Goal: Task Accomplishment & Management: Manage account settings

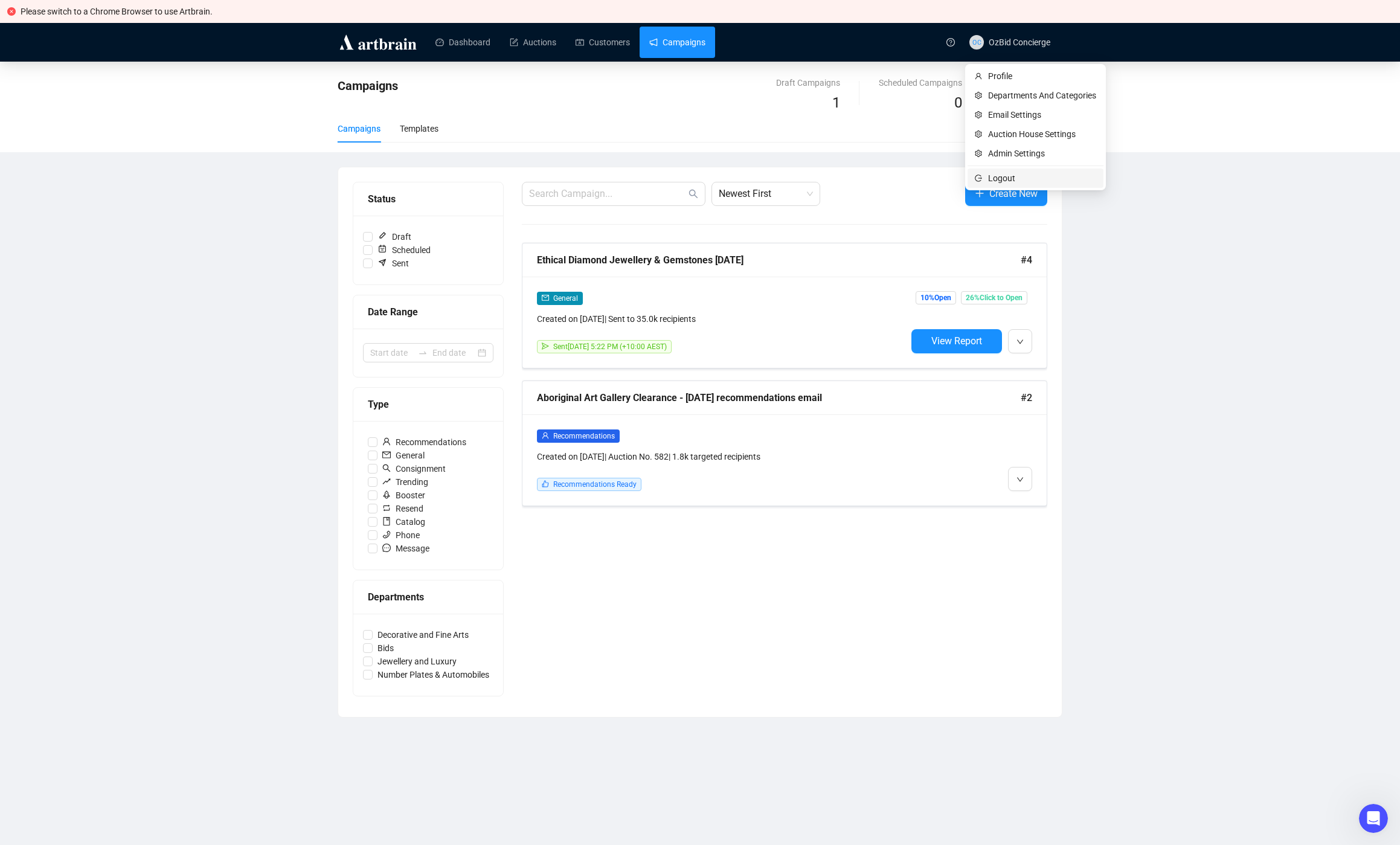
click at [1005, 182] on span "Logout" at bounding box center [1042, 177] width 108 height 13
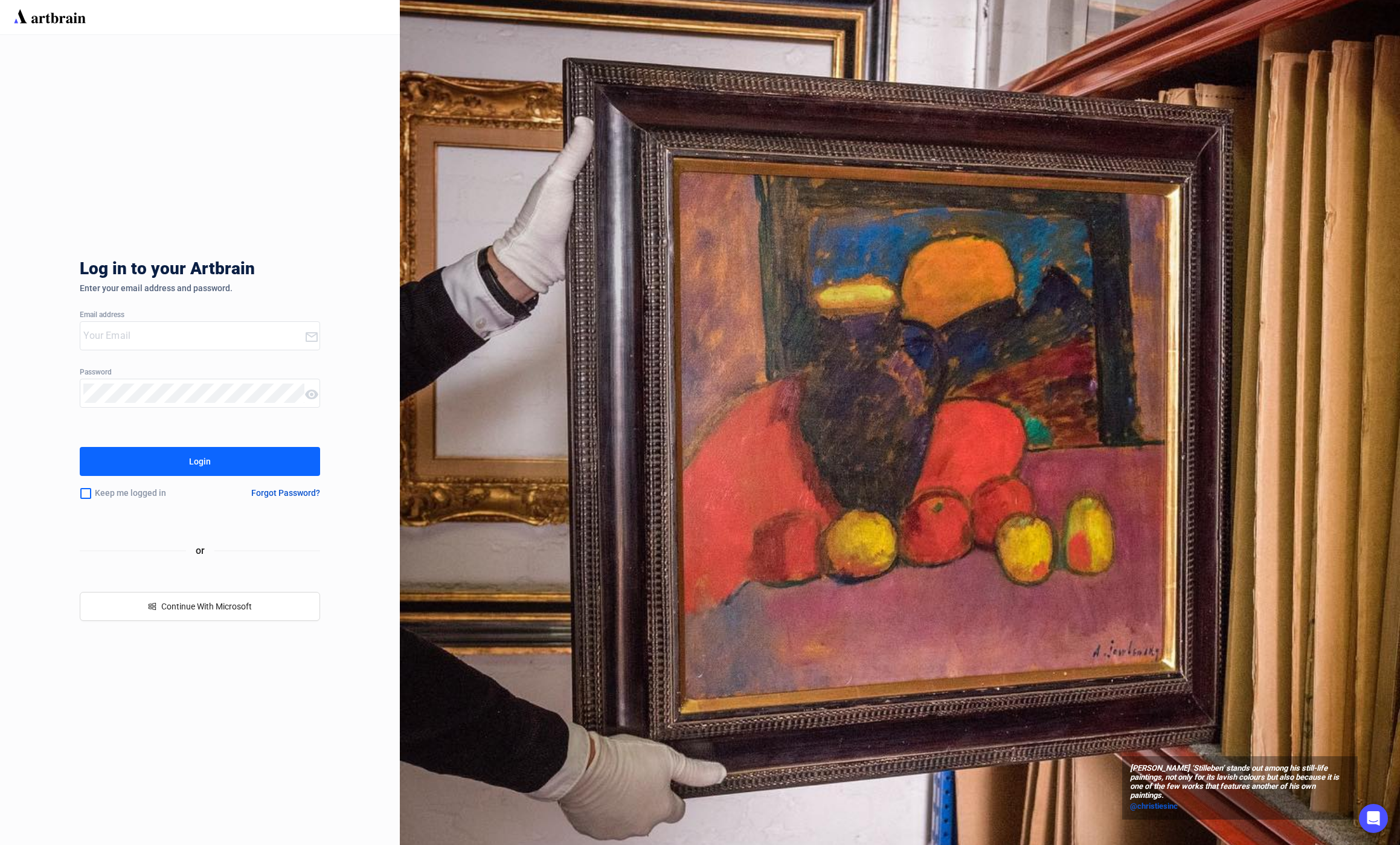
click at [138, 346] on div at bounding box center [192, 336] width 223 height 28
click at [143, 338] on input "email" at bounding box center [193, 336] width 221 height 19
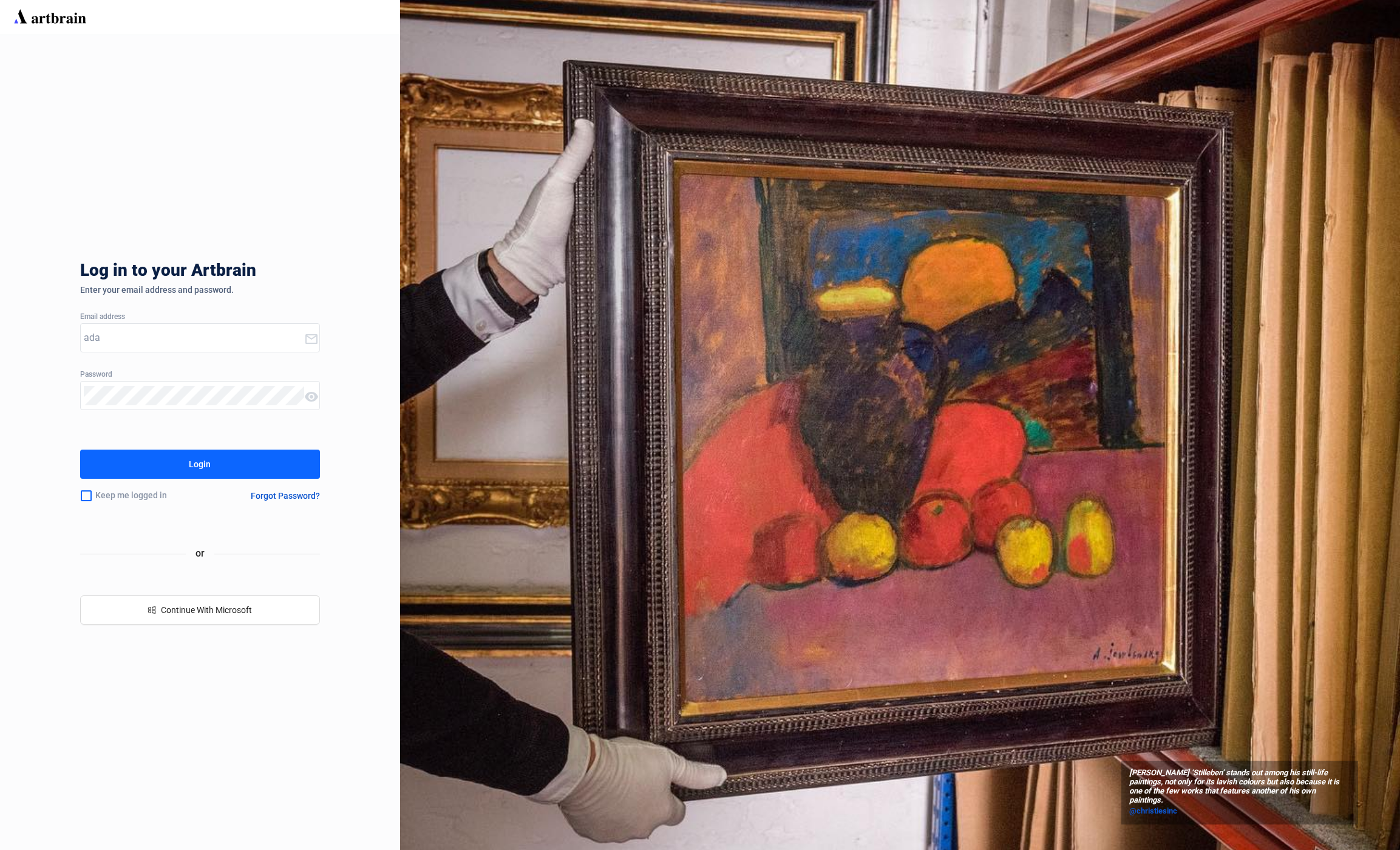
type input "[EMAIL_ADDRESS][PERSON_NAME][DOMAIN_NAME]"
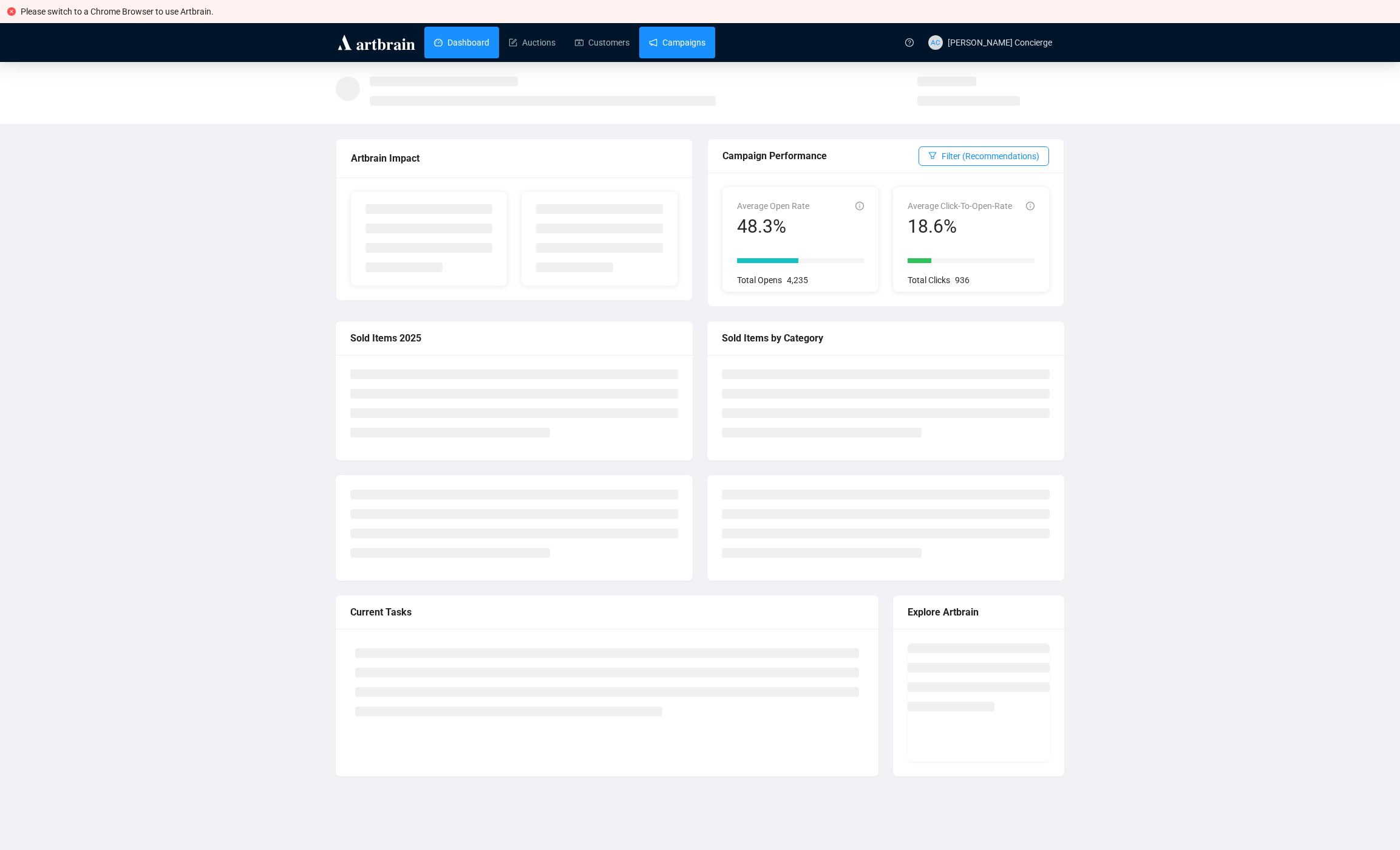
click at [670, 48] on link "Campaigns" at bounding box center [677, 43] width 57 height 31
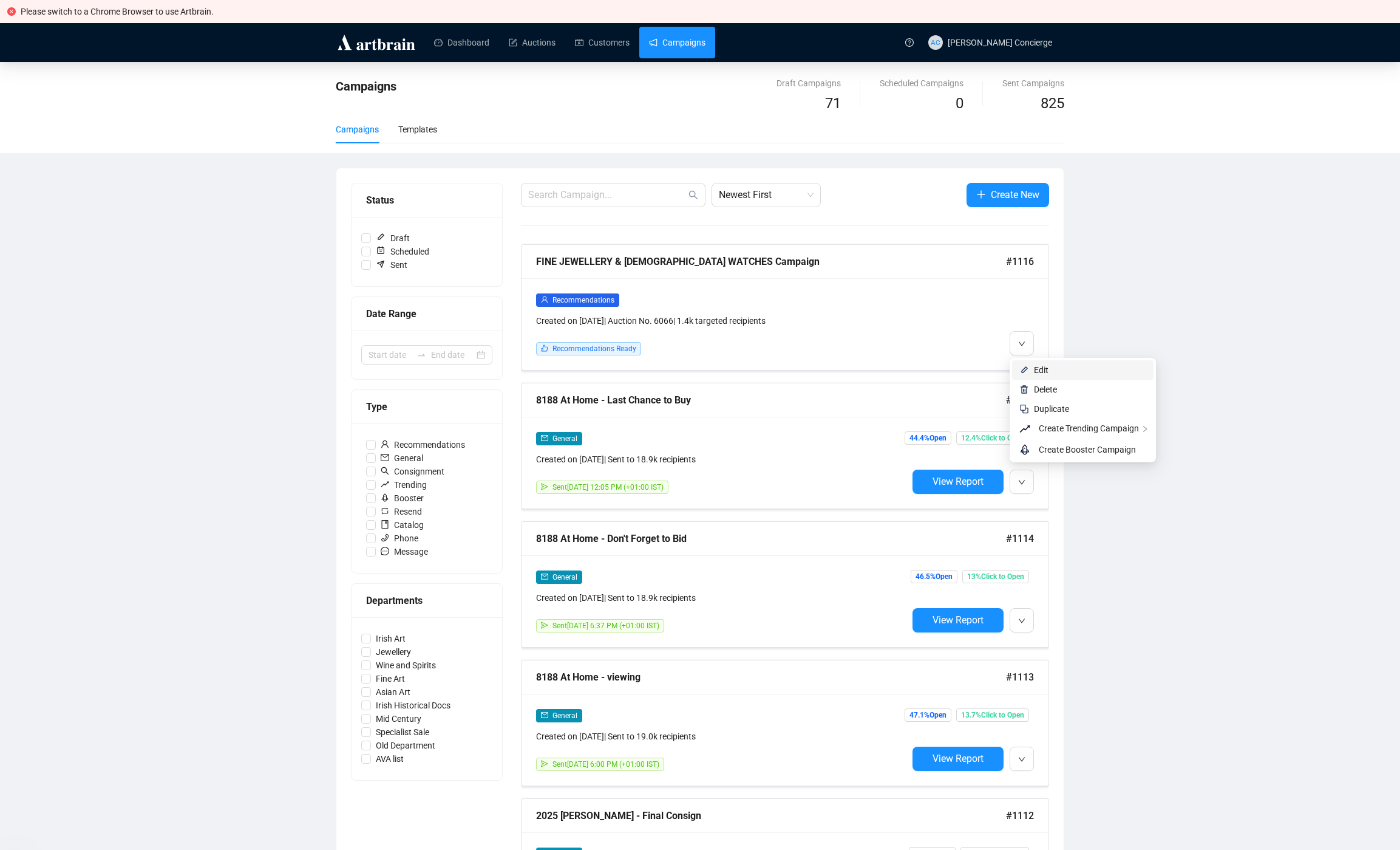
click at [1029, 371] on img at bounding box center [1023, 370] width 10 height 10
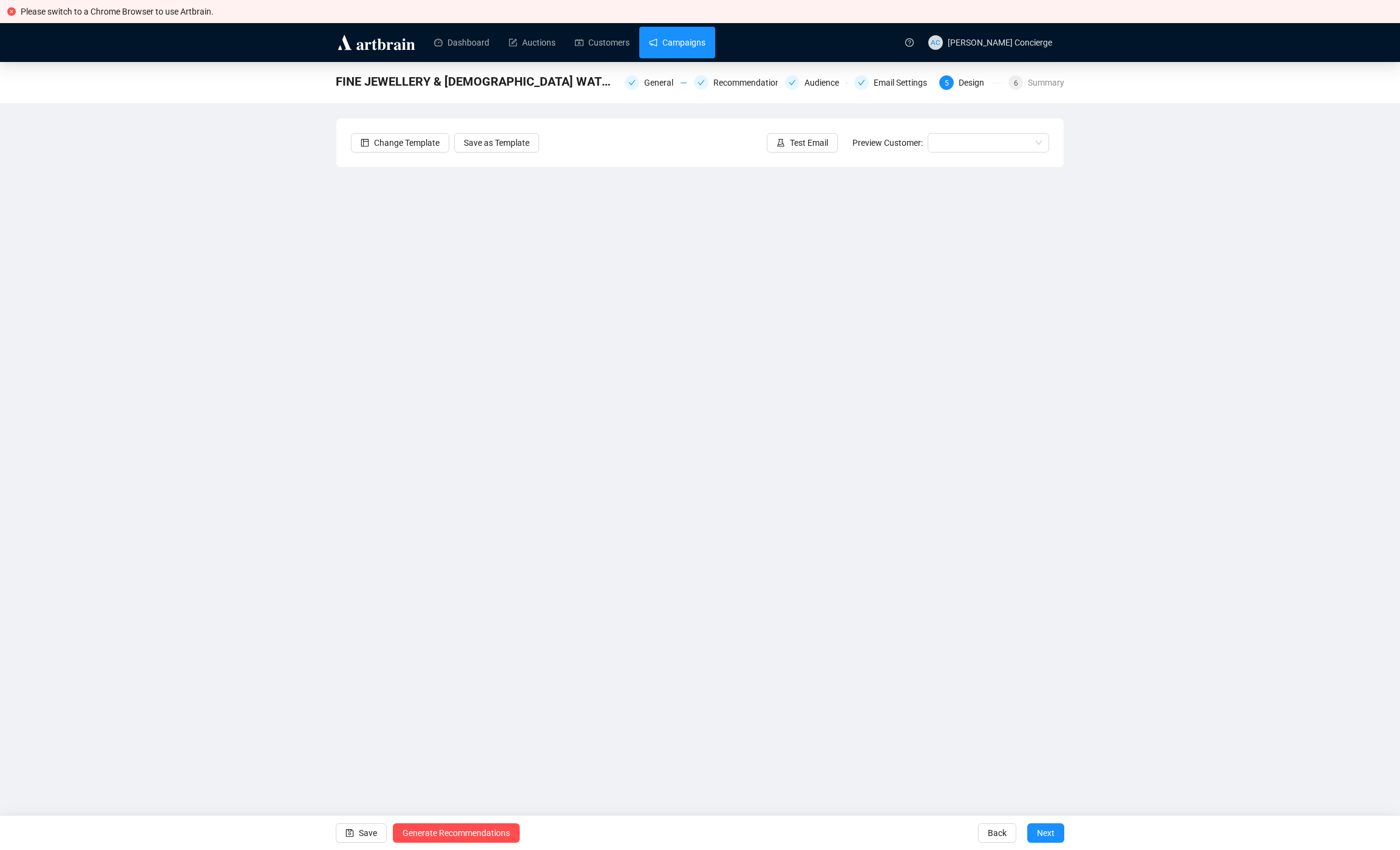
click at [676, 41] on link "Campaigns" at bounding box center [677, 43] width 57 height 31
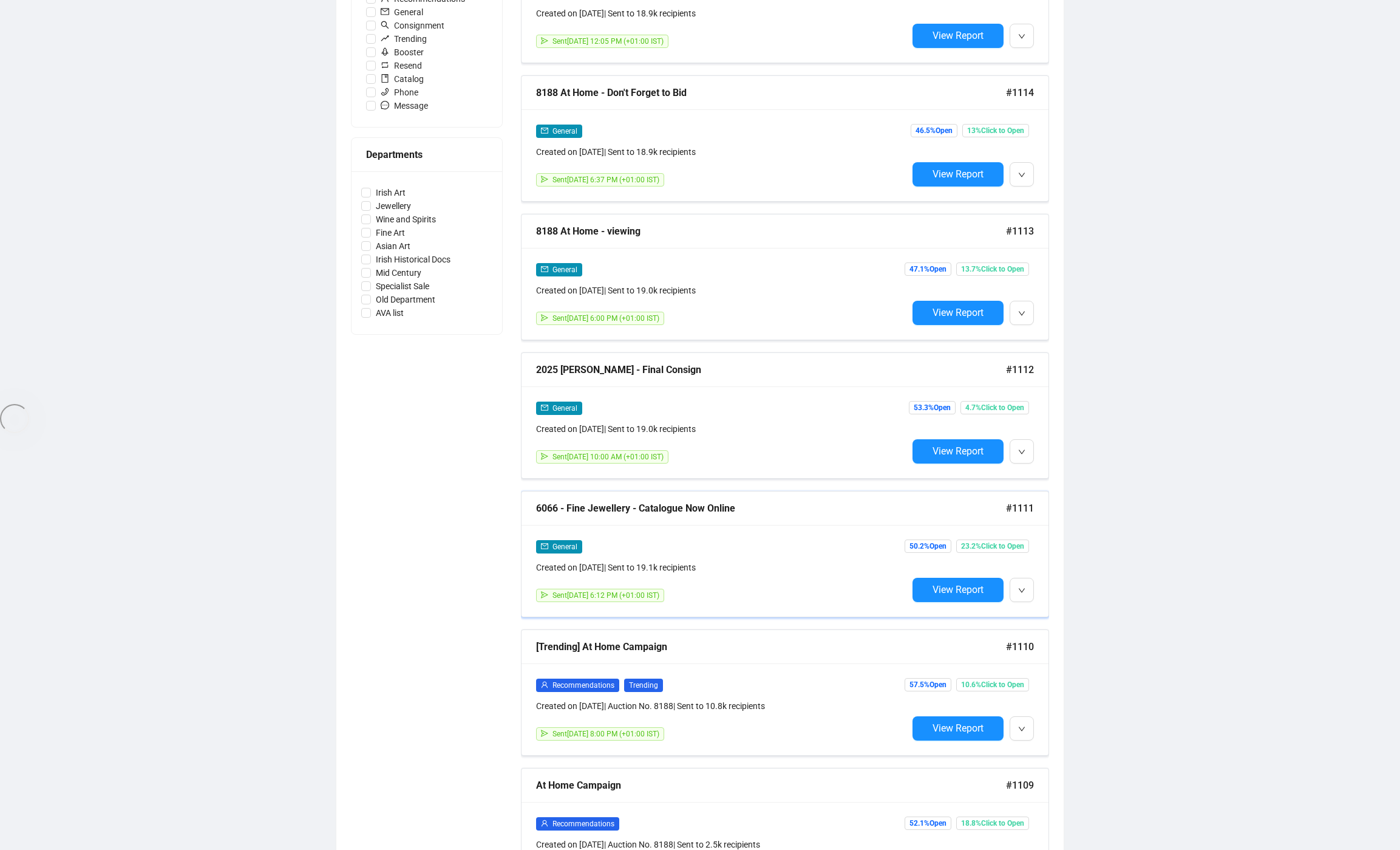
scroll to position [549, 0]
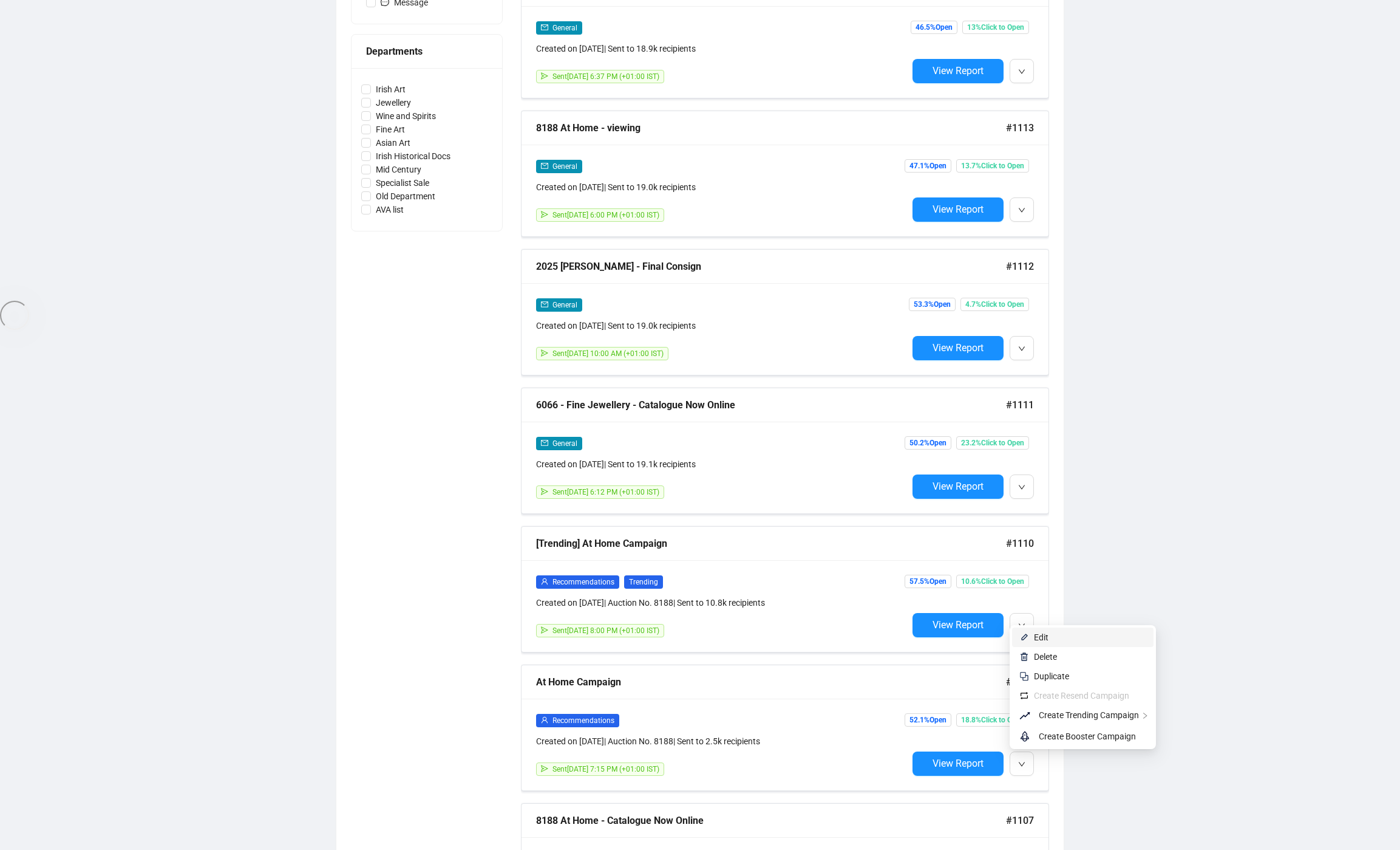
click at [1070, 642] on span "Edit" at bounding box center [1090, 637] width 112 height 13
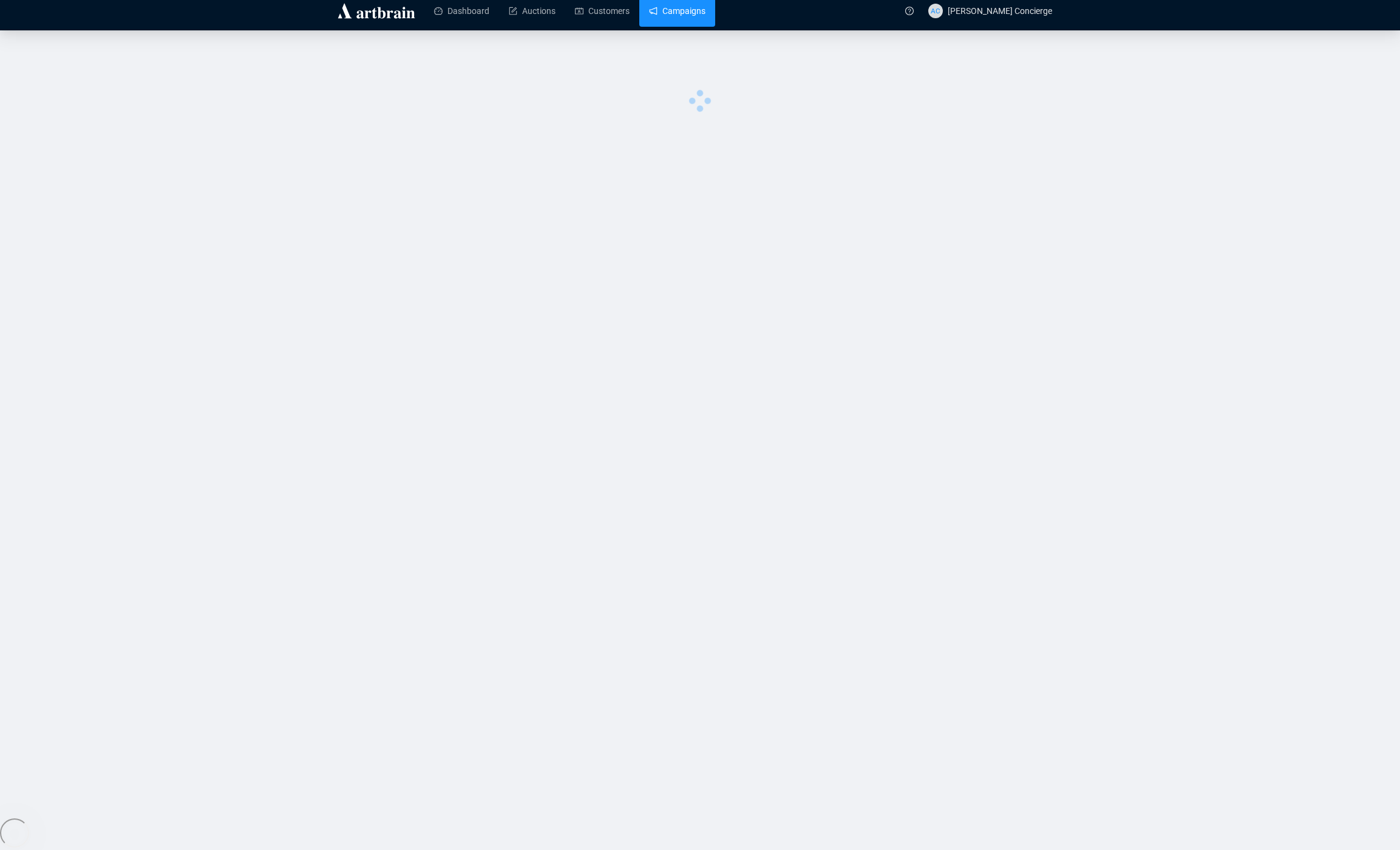
scroll to position [31, 0]
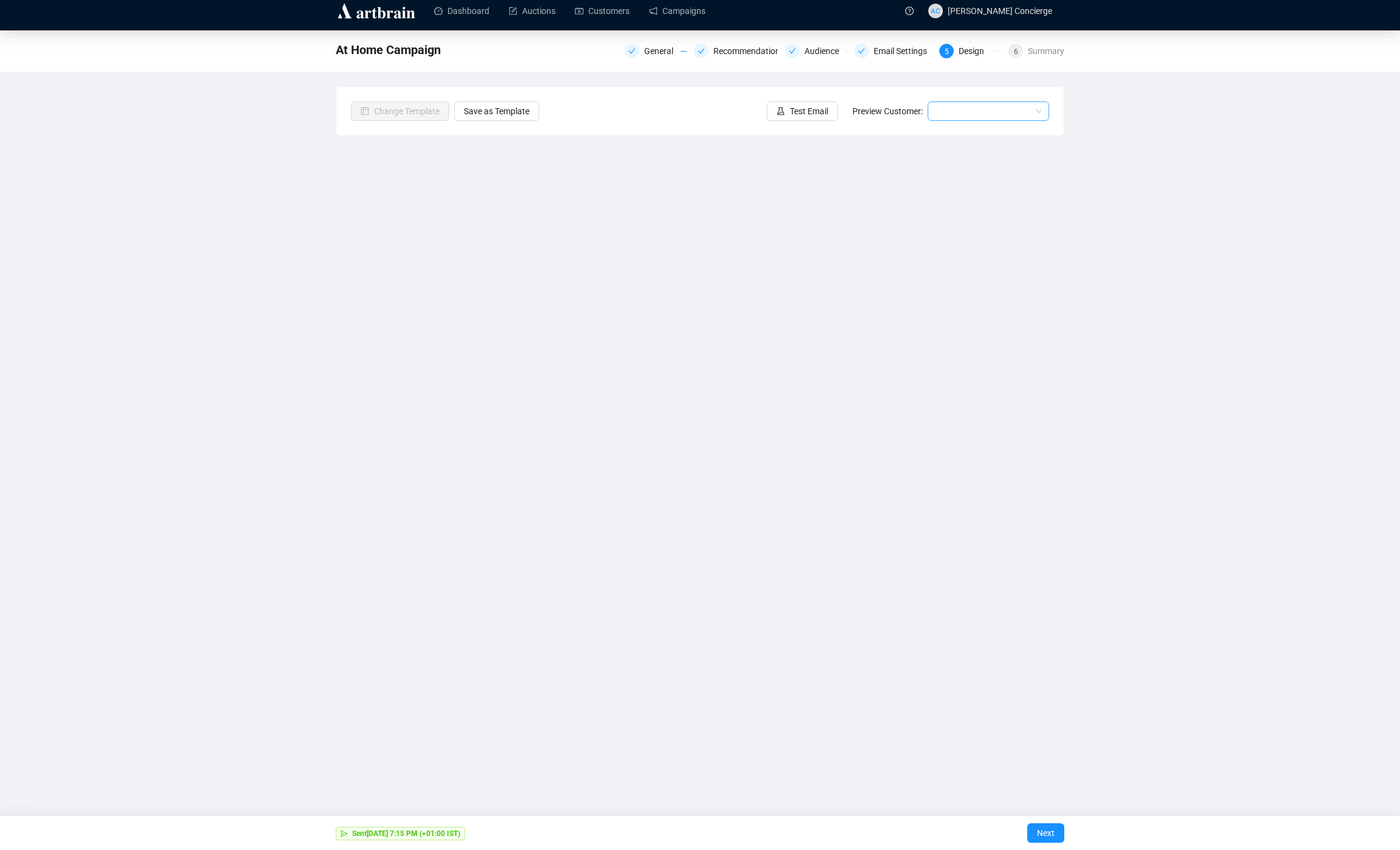
click at [949, 115] on input "search" at bounding box center [983, 110] width 96 height 18
click at [966, 153] on div "[PERSON_NAME] | Example" at bounding box center [988, 154] width 102 height 13
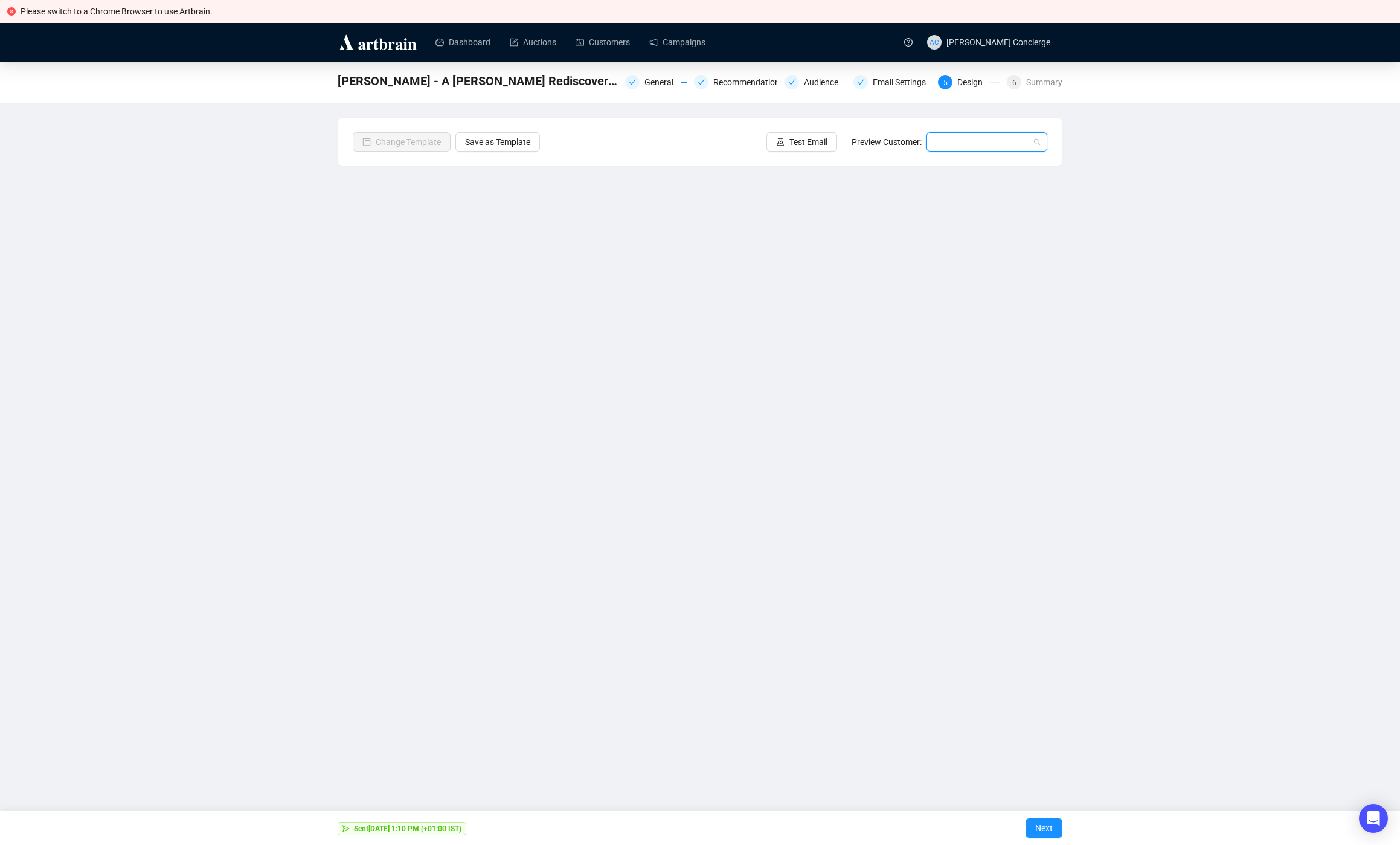
click at [981, 138] on input "search" at bounding box center [981, 142] width 95 height 18
click at [957, 163] on div "Ann | Example" at bounding box center [986, 165] width 101 height 13
click at [705, 39] on link "Campaigns" at bounding box center [677, 42] width 56 height 31
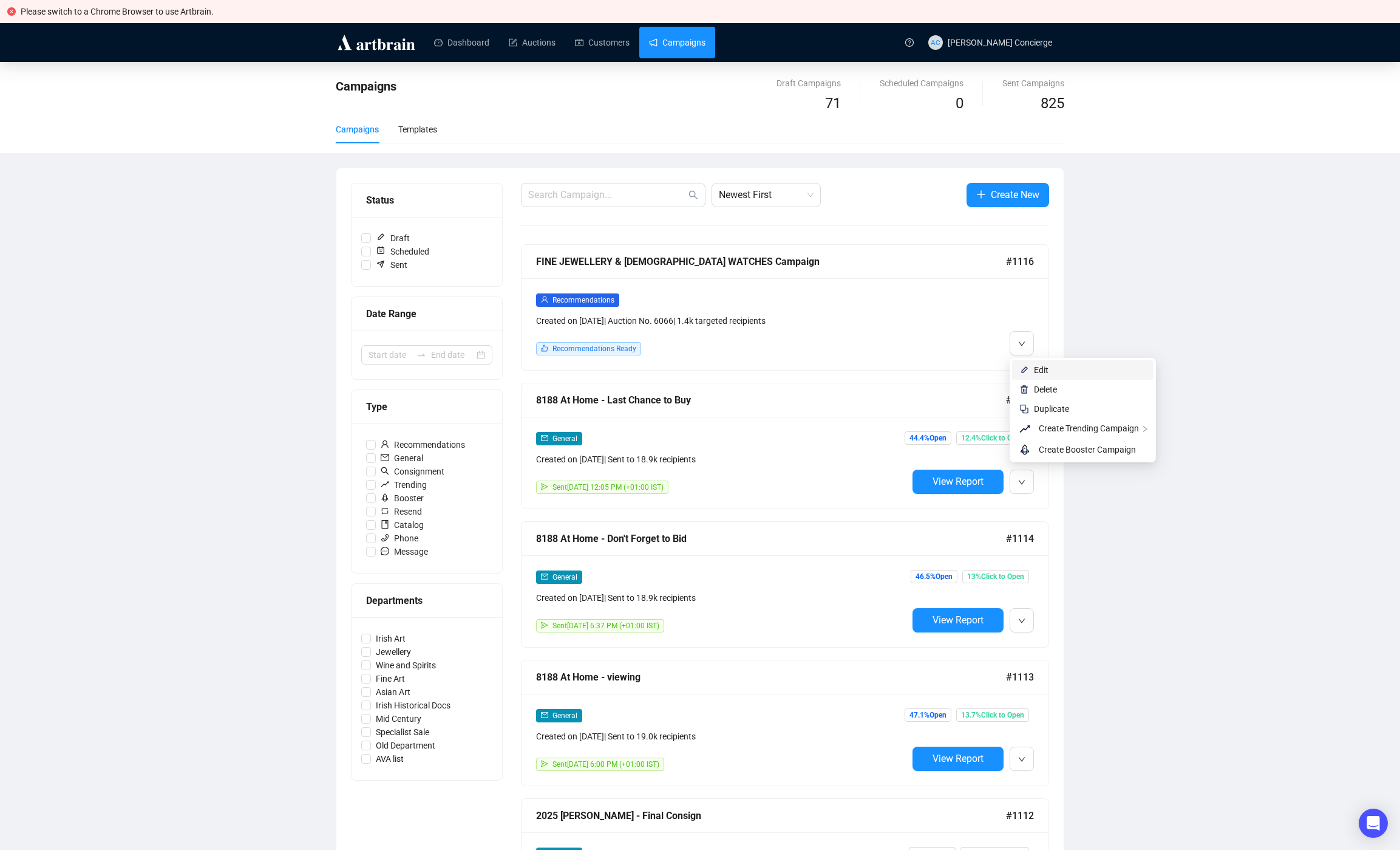
click at [1033, 368] on li "Edit" at bounding box center [1083, 370] width 142 height 19
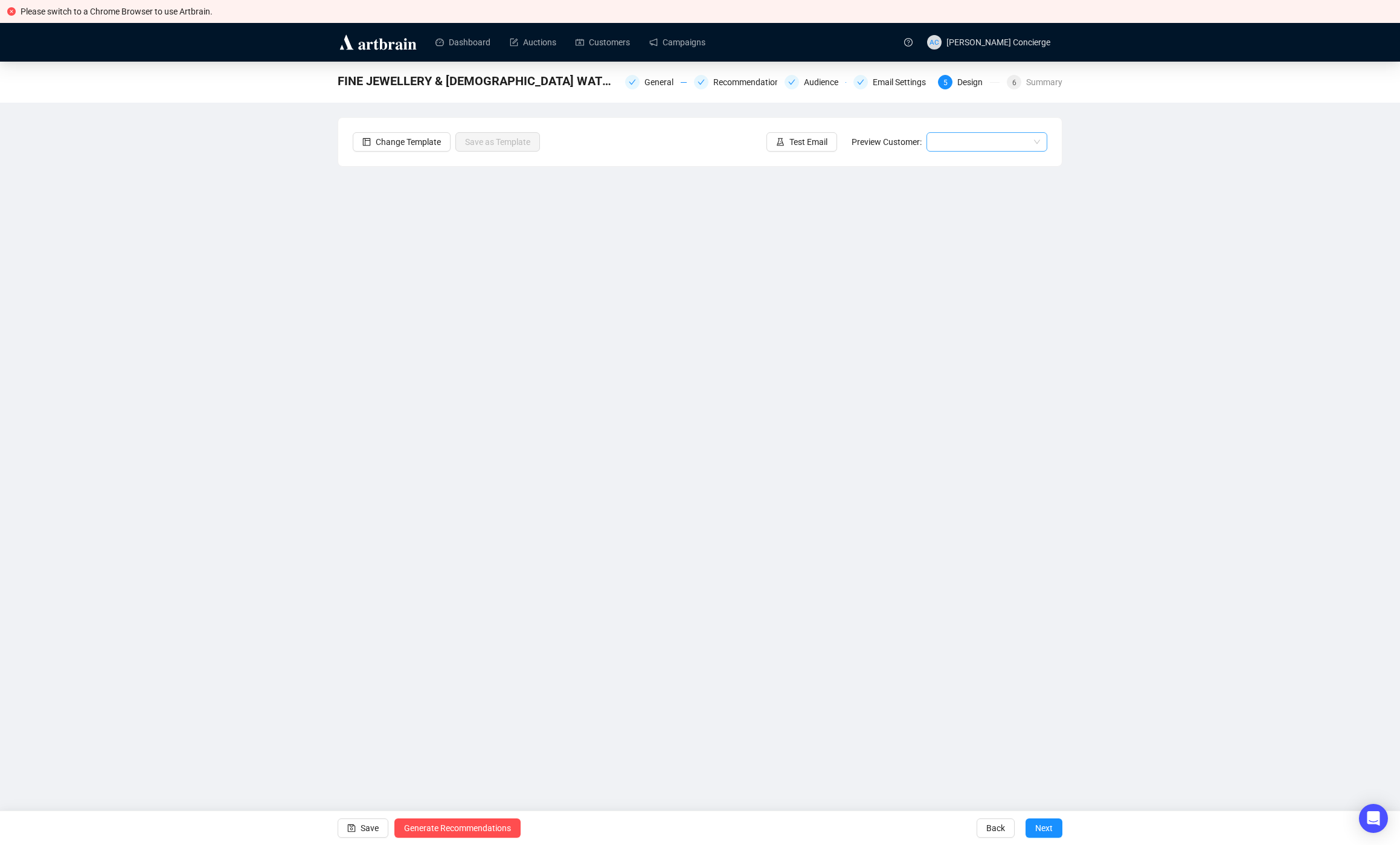
click at [966, 146] on input "search" at bounding box center [981, 142] width 95 height 18
click at [986, 198] on div "John | Example" at bounding box center [986, 204] width 101 height 13
click at [966, 143] on span "John | Example" at bounding box center [986, 142] width 106 height 18
click at [1121, 369] on div "FINE JEWELLERY & LADIES WATCHES Campaign General Recommendations Audience Email…" at bounding box center [700, 375] width 1400 height 629
